Goal: Information Seeking & Learning: Understand process/instructions

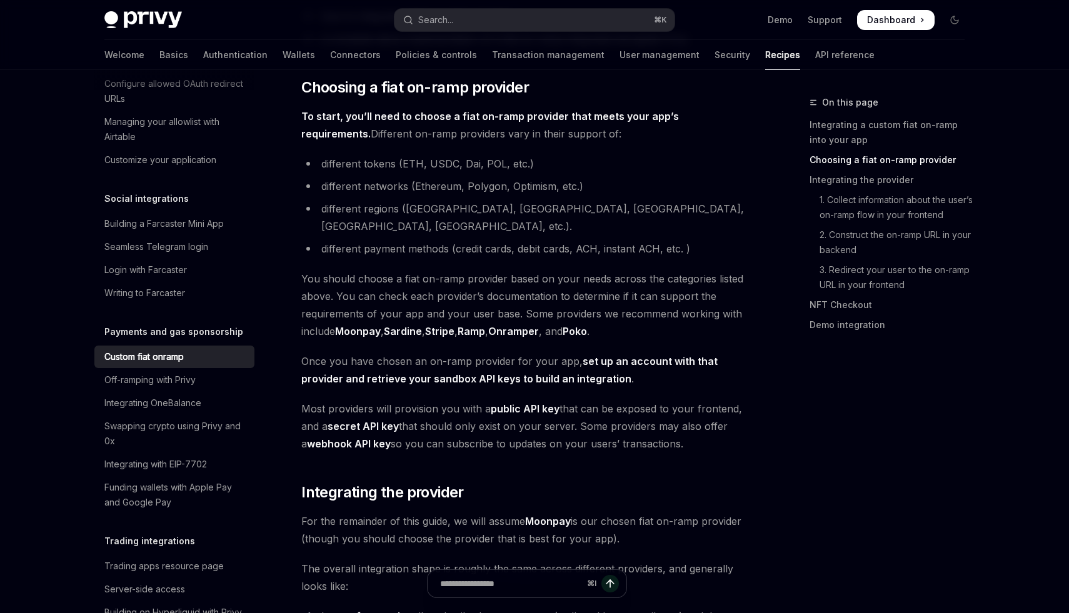
scroll to position [435, 0]
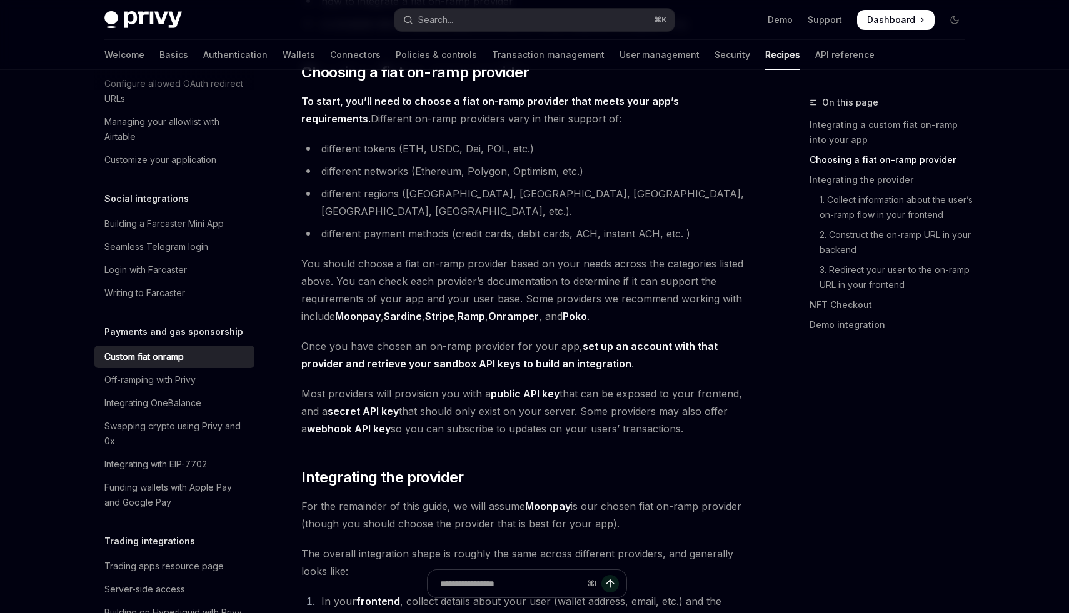
click at [468, 310] on link "Ramp" at bounding box center [472, 316] width 28 height 13
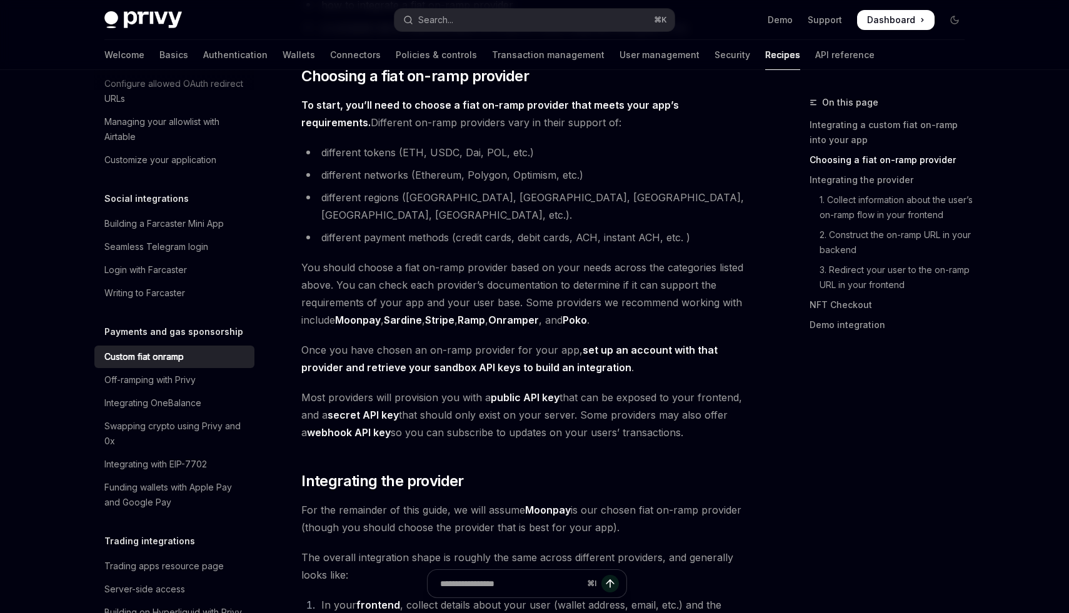
scroll to position [430, 0]
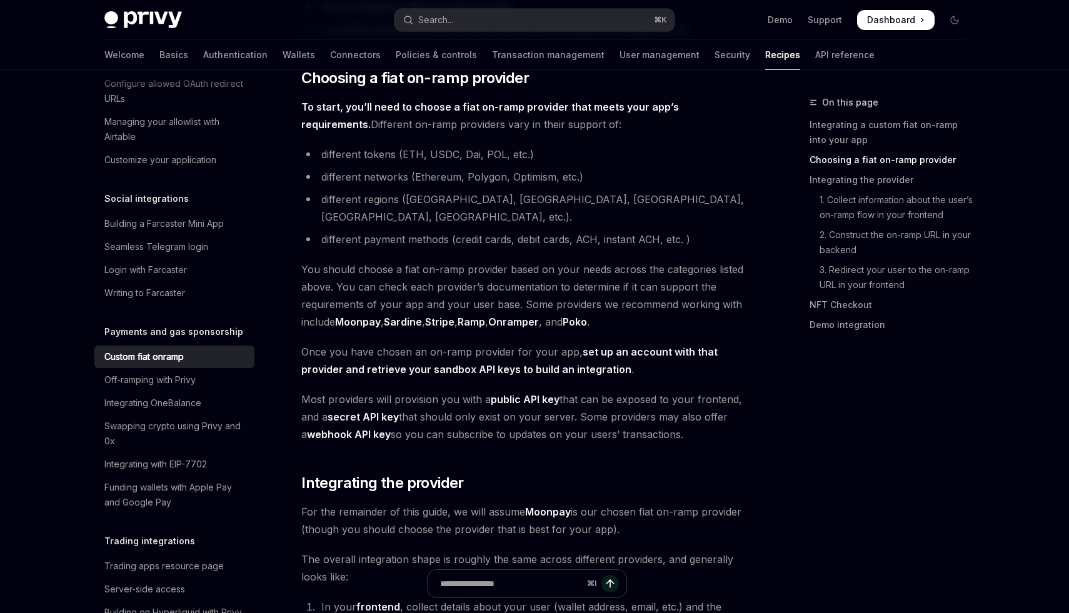
click at [493, 284] on span "You should choose a fiat on-ramp provider based on your needs across the catego…" at bounding box center [526, 296] width 451 height 70
click at [493, 266] on span "You should choose a fiat on-ramp provider based on your needs across the catego…" at bounding box center [526, 296] width 451 height 70
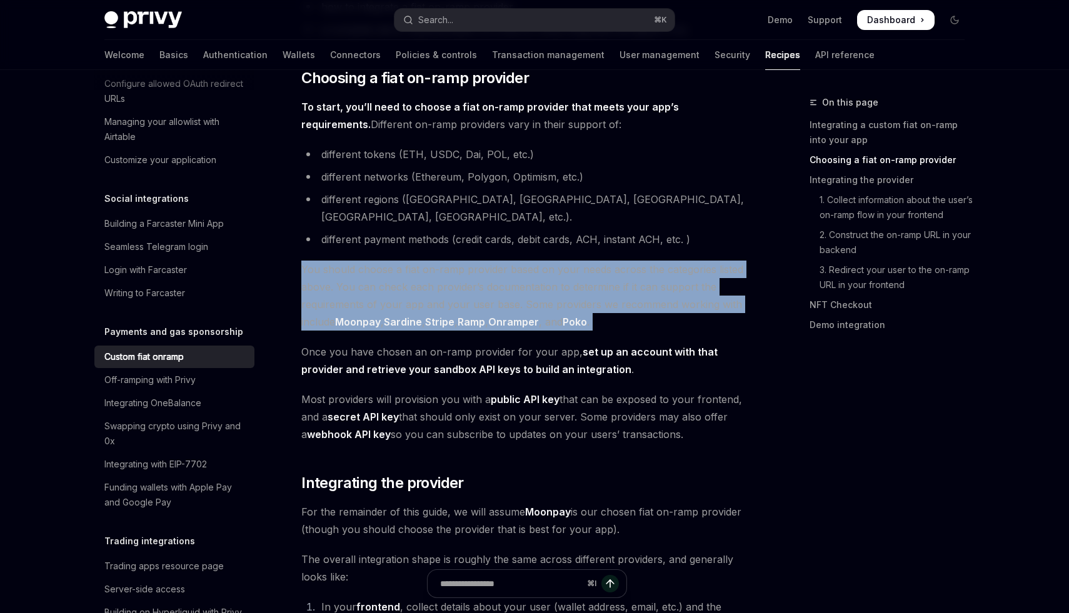
click at [493, 266] on span "You should choose a fiat on-ramp provider based on your needs across the catego…" at bounding box center [526, 296] width 451 height 70
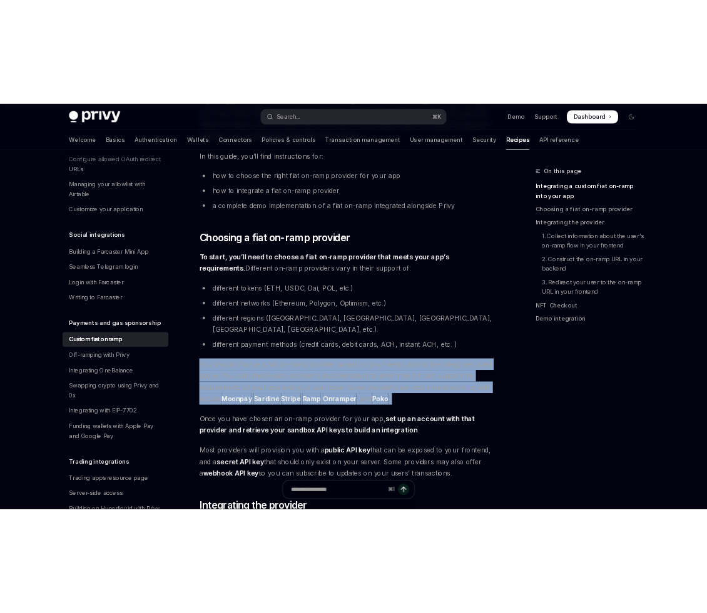
scroll to position [331, 0]
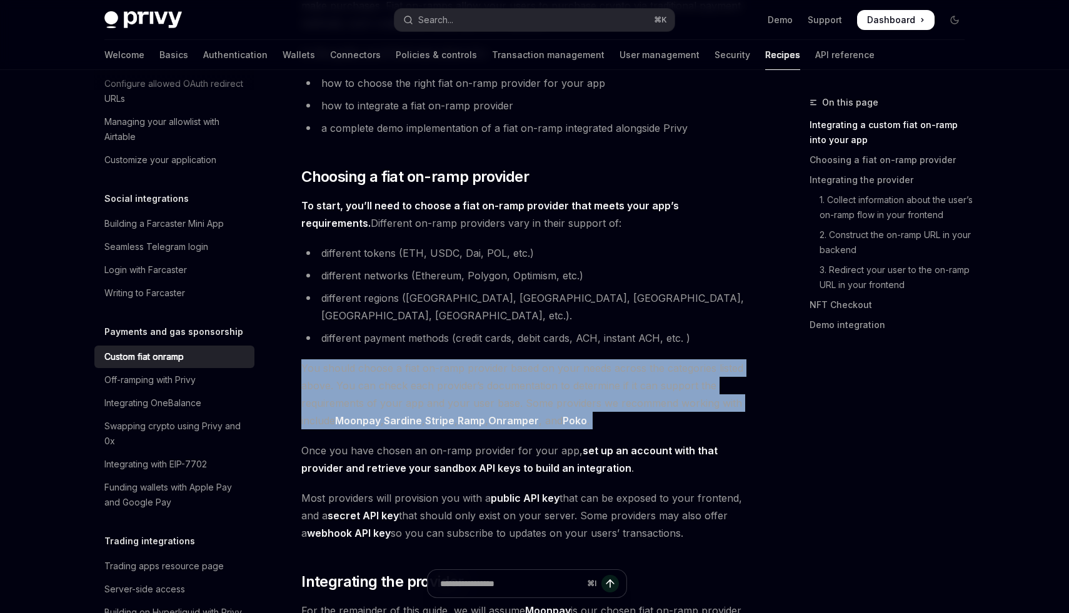
click at [431, 370] on span "You should choose a fiat on-ramp provider based on your needs across the catego…" at bounding box center [526, 395] width 451 height 70
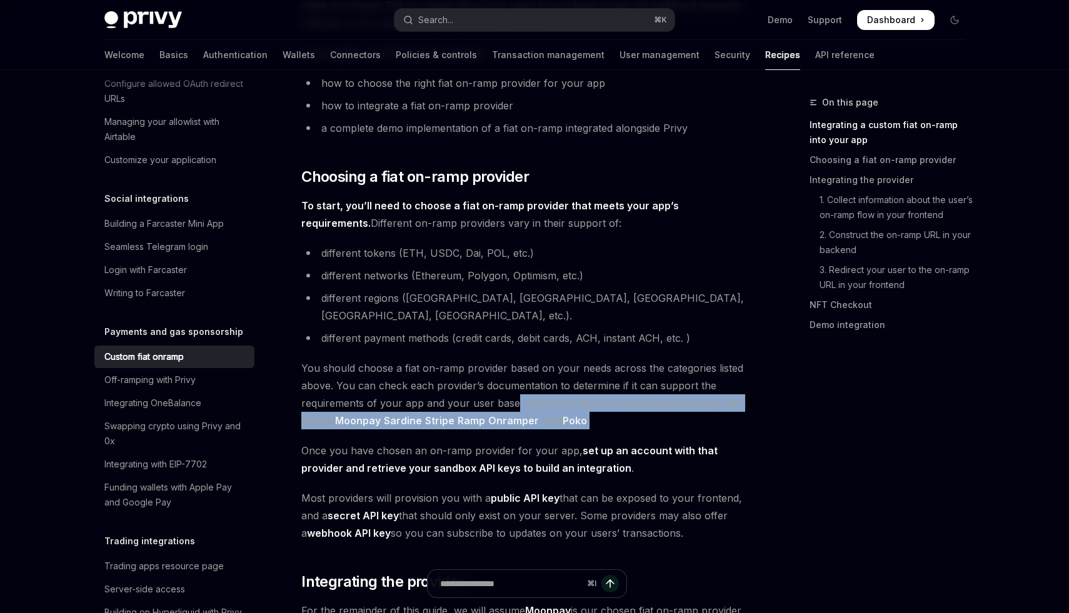
drag, startPoint x: 515, startPoint y: 385, endPoint x: 606, endPoint y: 406, distance: 93.3
click at [606, 406] on span "You should choose a fiat on-ramp provider based on your needs across the catego…" at bounding box center [526, 395] width 451 height 70
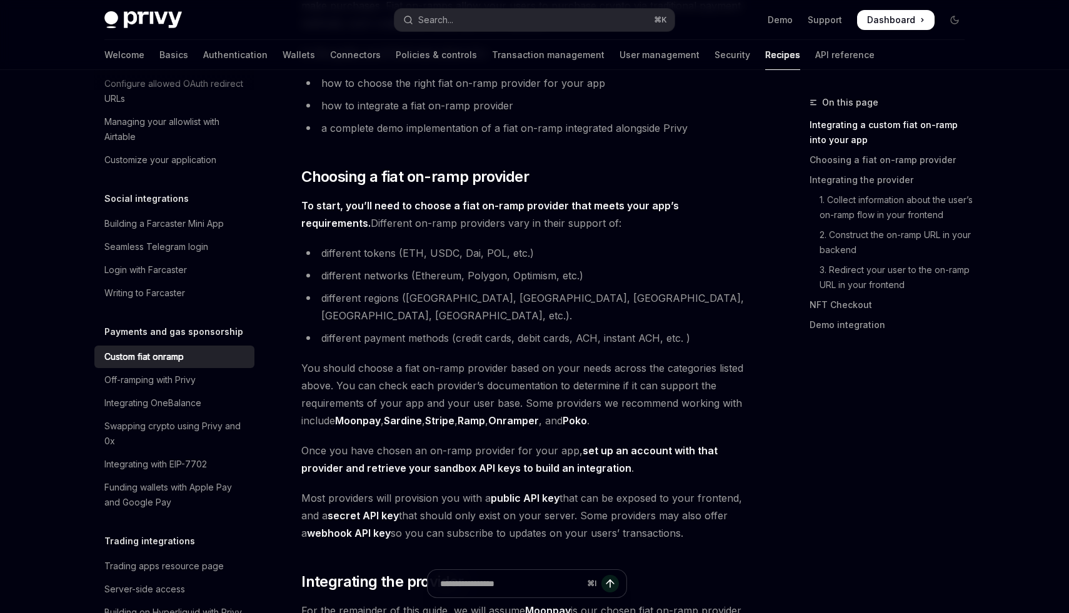
click at [610, 407] on span "You should choose a fiat on-ramp provider based on your needs across the catego…" at bounding box center [526, 395] width 451 height 70
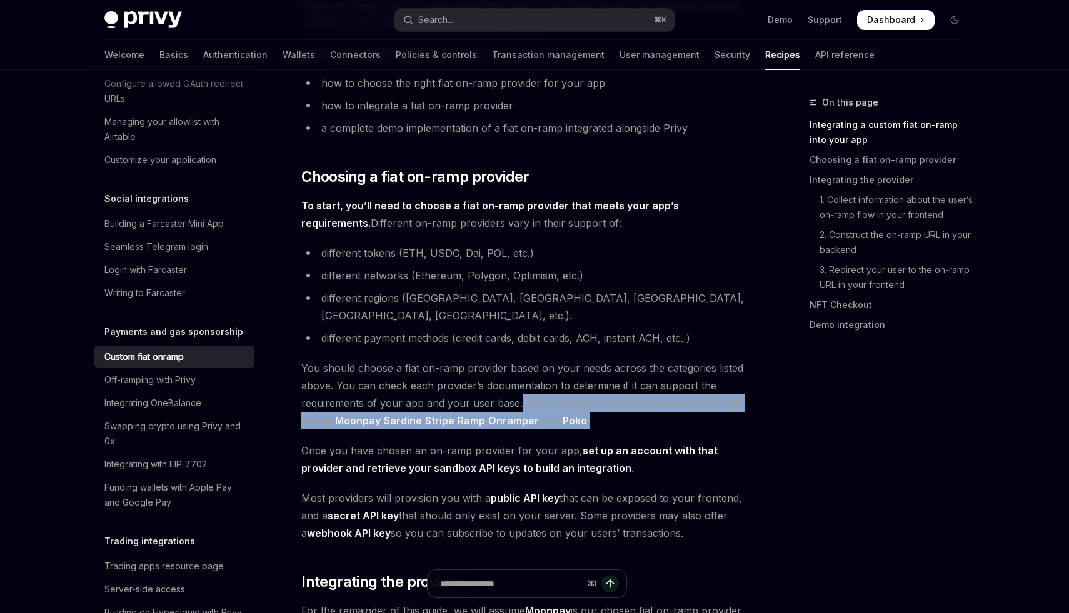
drag, startPoint x: 610, startPoint y: 407, endPoint x: 517, endPoint y: 390, distance: 94.7
click at [517, 390] on span "You should choose a fiat on-ramp provider based on your needs across the catego…" at bounding box center [526, 395] width 451 height 70
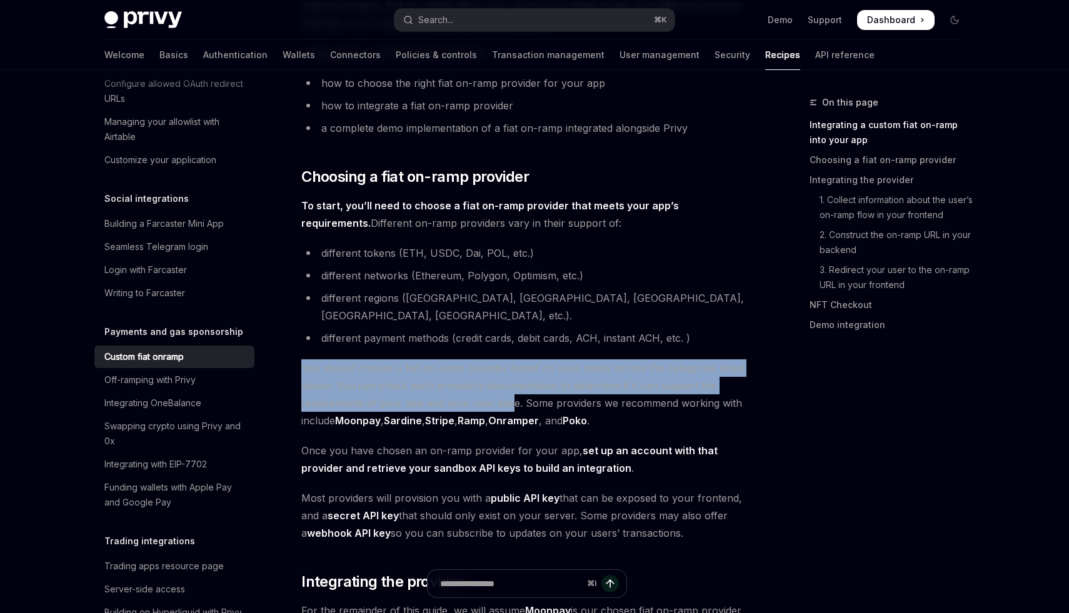
drag, startPoint x: 296, startPoint y: 351, endPoint x: 508, endPoint y: 383, distance: 215.0
click at [485, 415] on link "Ramp" at bounding box center [472, 421] width 28 height 13
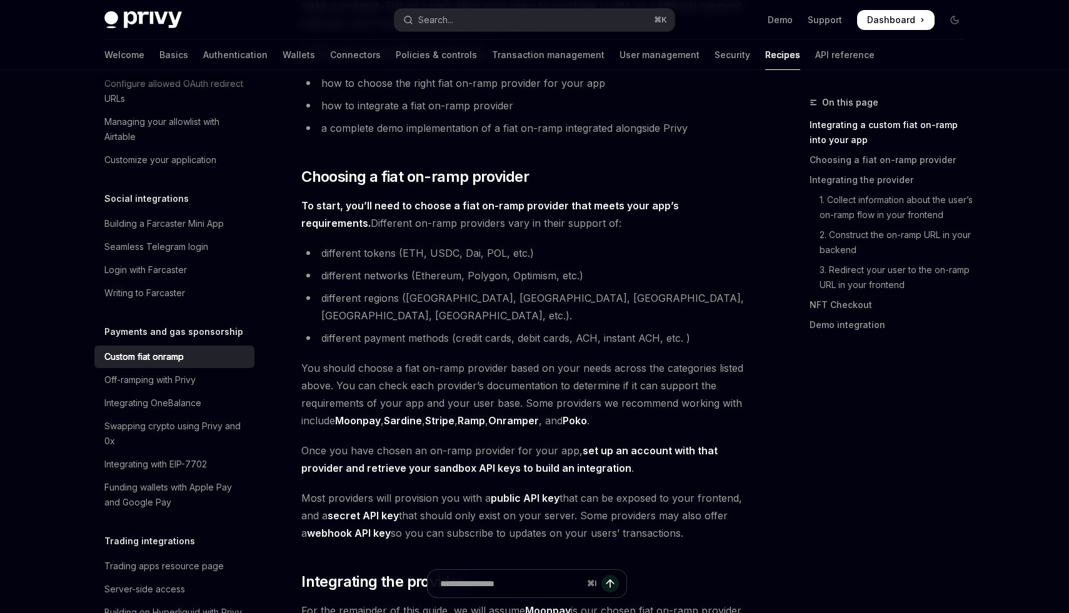
click at [490, 246] on li "different tokens (ETH, USDC, Dai, POL, etc.)" at bounding box center [526, 254] width 451 height 18
type textarea "*"
